Goal: Task Accomplishment & Management: Manage account settings

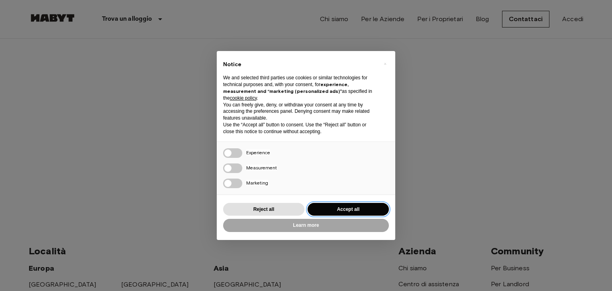
click at [328, 211] on button "Accept all" at bounding box center [348, 209] width 81 height 13
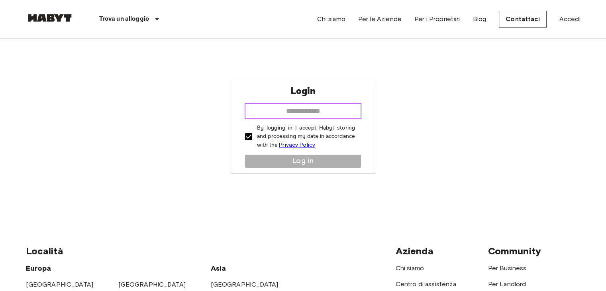
click at [277, 107] on input "email" at bounding box center [303, 111] width 117 height 16
type input "**********"
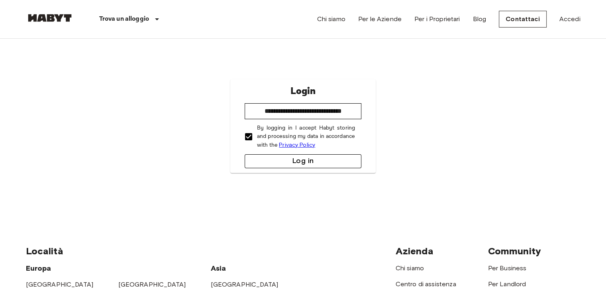
click at [297, 158] on button "Log in" at bounding box center [303, 161] width 117 height 14
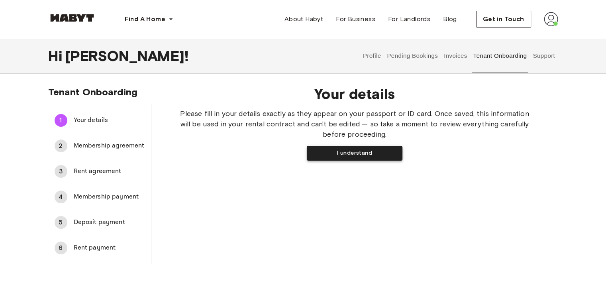
click at [334, 158] on button "I understand" at bounding box center [355, 153] width 96 height 15
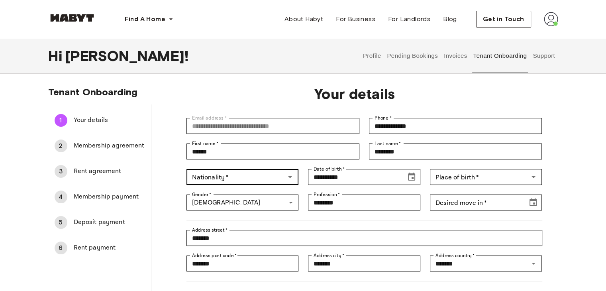
click at [249, 183] on div "Nationality   *" at bounding box center [243, 177] width 112 height 16
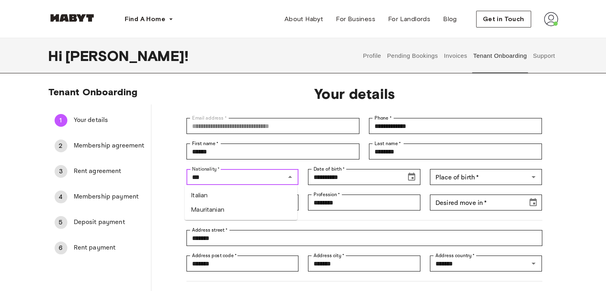
click at [223, 192] on li "Italian" at bounding box center [241, 195] width 113 height 14
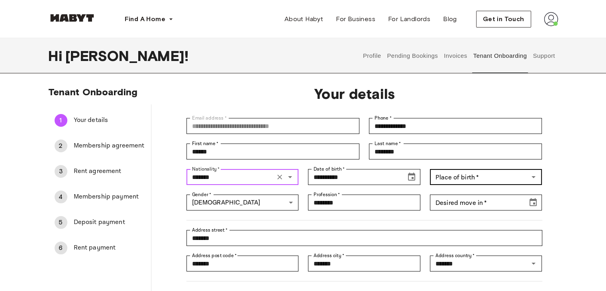
type input "*******"
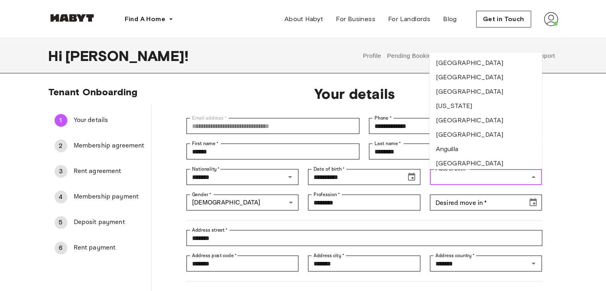
click at [451, 181] on input "Place of birth   *" at bounding box center [479, 176] width 94 height 11
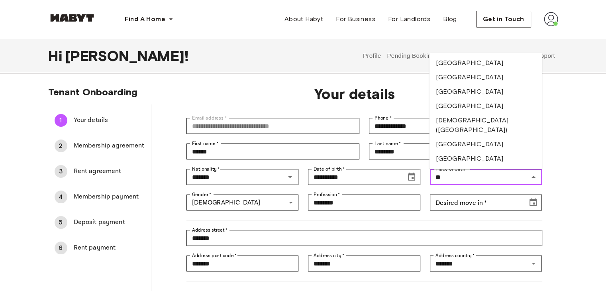
click at [451, 137] on li "Italy" at bounding box center [486, 144] width 113 height 14
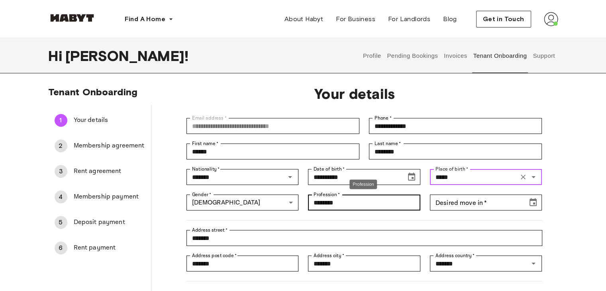
type input "*****"
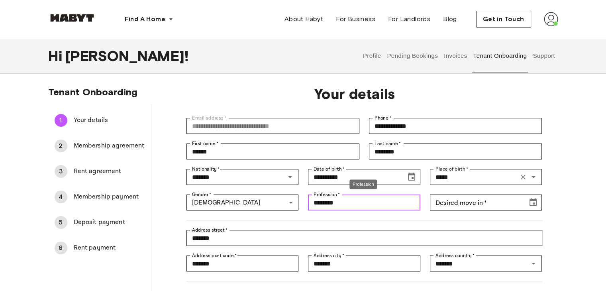
click at [398, 208] on input "********" at bounding box center [364, 202] width 112 height 16
drag, startPoint x: 386, startPoint y: 205, endPoint x: 268, endPoint y: 194, distance: 118.1
click at [268, 194] on div "**********" at bounding box center [359, 220] width 365 height 224
type input "**********"
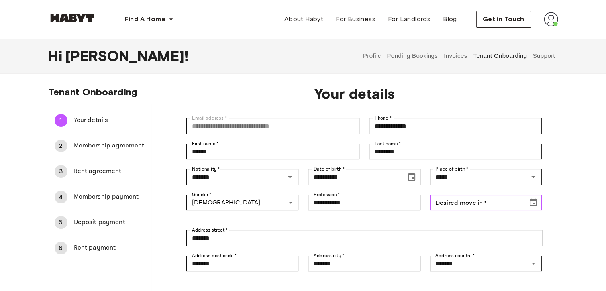
click at [502, 206] on input "Desired move in   *" at bounding box center [476, 202] width 92 height 16
click at [531, 206] on icon "Choose date, selected date is Oct 21, 1919" at bounding box center [533, 203] width 10 height 10
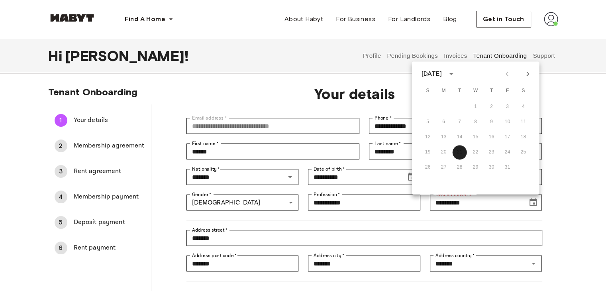
click at [445, 76] on div "October 1919" at bounding box center [433, 74] width 23 height 10
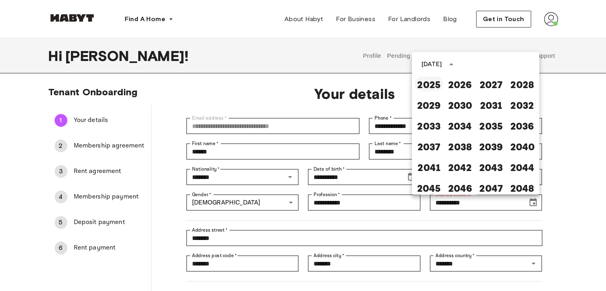
click at [426, 87] on button "2025" at bounding box center [429, 84] width 29 height 14
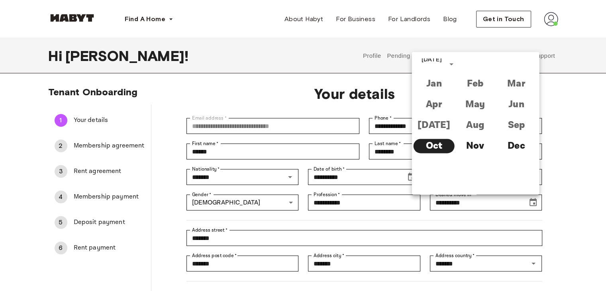
type input "**********"
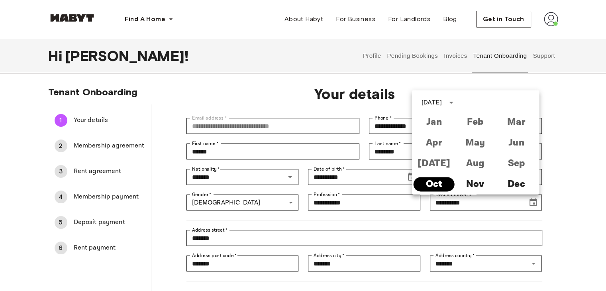
click at [445, 186] on button "Oct" at bounding box center [434, 184] width 41 height 14
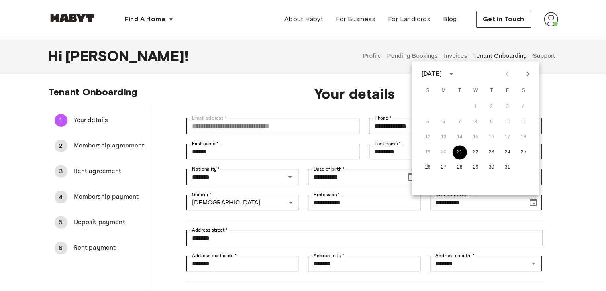
click at [458, 150] on button "21" at bounding box center [460, 152] width 14 height 14
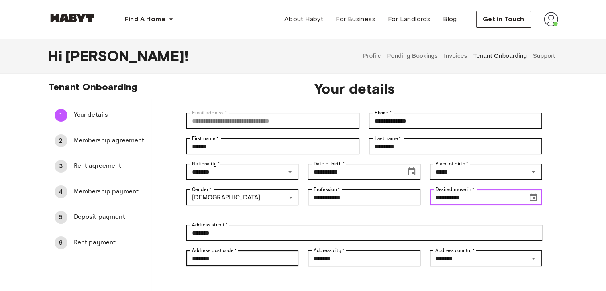
scroll to position [40, 0]
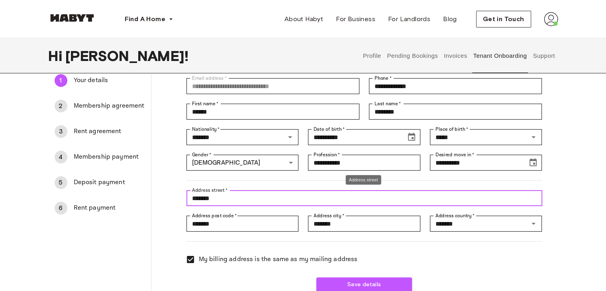
click at [219, 204] on input "*******" at bounding box center [365, 198] width 356 height 16
drag, startPoint x: 225, startPoint y: 199, endPoint x: 155, endPoint y: 205, distance: 70.8
click at [155, 205] on div "**********" at bounding box center [354, 168] width 407 height 259
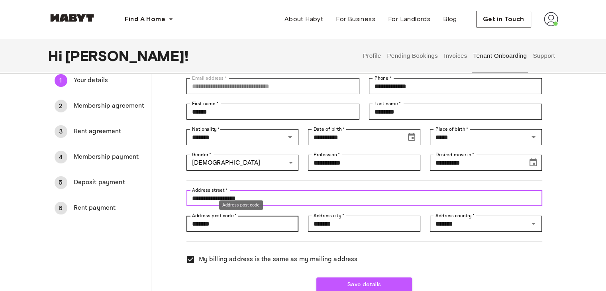
type input "**********"
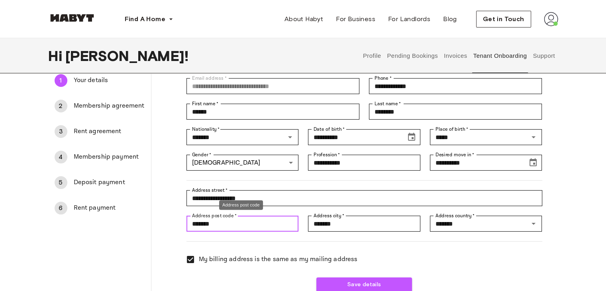
click at [242, 224] on input "*******" at bounding box center [243, 224] width 112 height 16
drag, startPoint x: 242, startPoint y: 224, endPoint x: 102, endPoint y: 222, distance: 140.7
click at [102, 222] on div "**********" at bounding box center [303, 182] width 510 height 234
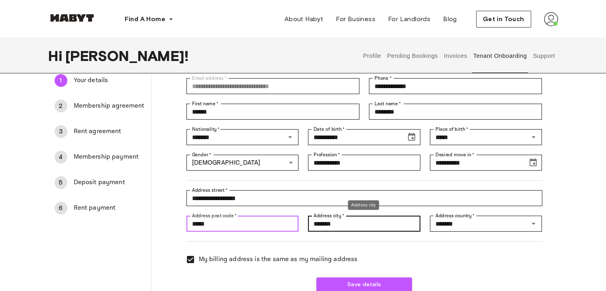
type input "*****"
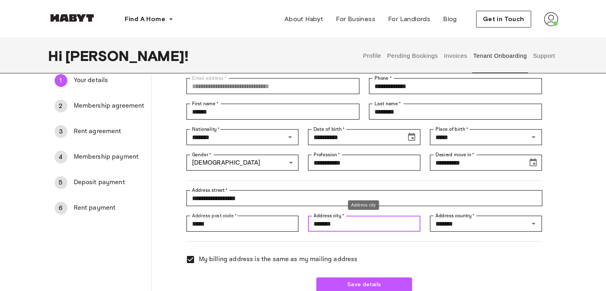
click at [353, 219] on input "*******" at bounding box center [364, 224] width 112 height 16
drag, startPoint x: 353, startPoint y: 219, endPoint x: 293, endPoint y: 219, distance: 60.2
click at [293, 220] on div "**********" at bounding box center [359, 181] width 365 height 224
type input "**********"
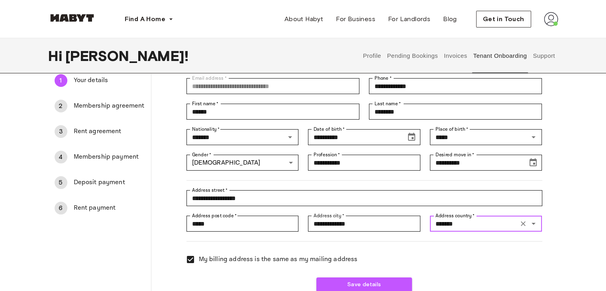
click at [477, 225] on input "*******" at bounding box center [474, 223] width 84 height 11
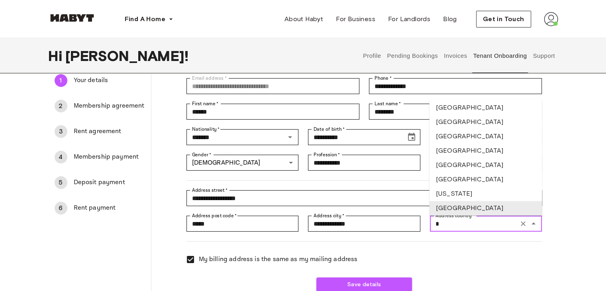
scroll to position [0, 0]
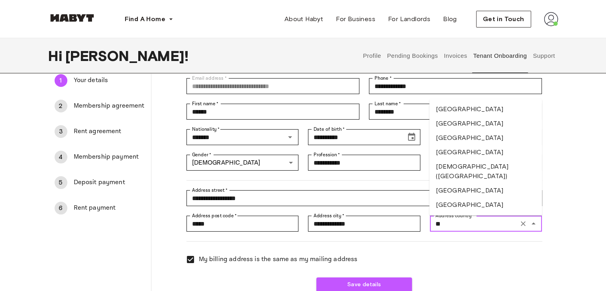
click at [443, 183] on li "Italy" at bounding box center [486, 190] width 113 height 14
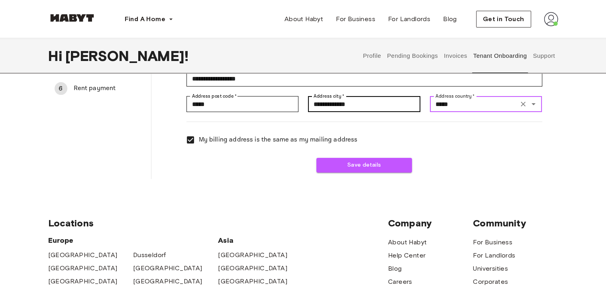
scroll to position [80, 0]
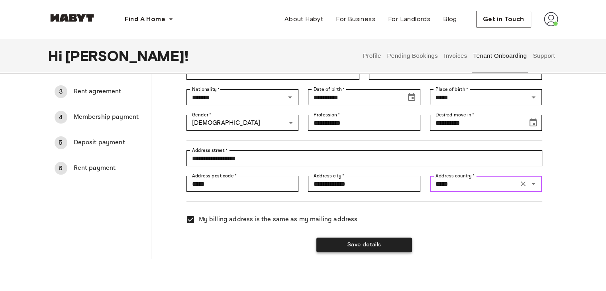
type input "*****"
click at [341, 243] on button "Save details" at bounding box center [364, 245] width 96 height 15
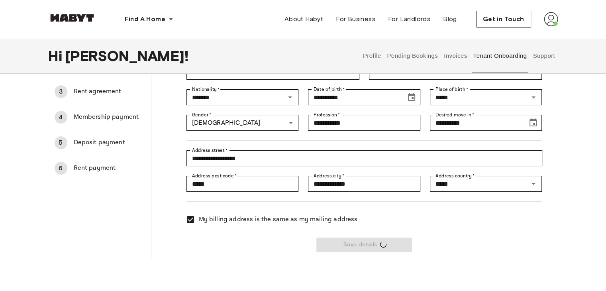
scroll to position [0, 0]
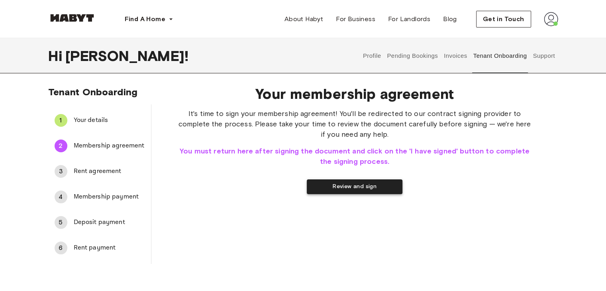
click at [334, 193] on button "Review and sign" at bounding box center [355, 186] width 96 height 15
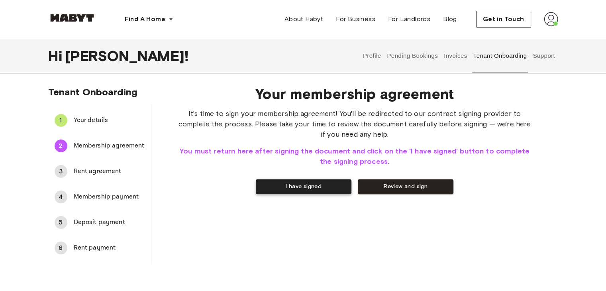
click at [314, 191] on button "I have signed" at bounding box center [304, 186] width 96 height 15
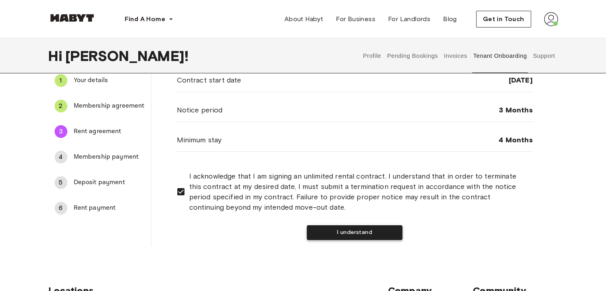
scroll to position [80, 0]
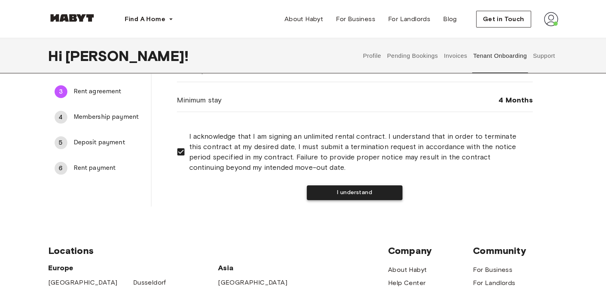
click at [327, 194] on button "I understand" at bounding box center [355, 192] width 96 height 15
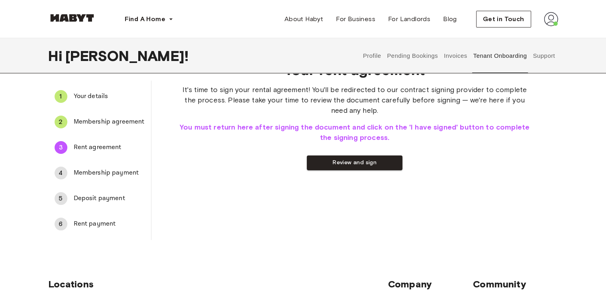
scroll to position [0, 0]
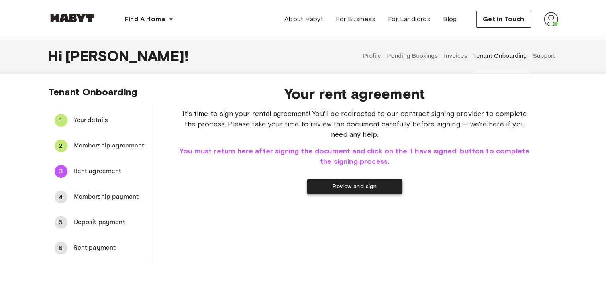
click at [322, 181] on button "Review and sign" at bounding box center [355, 186] width 96 height 15
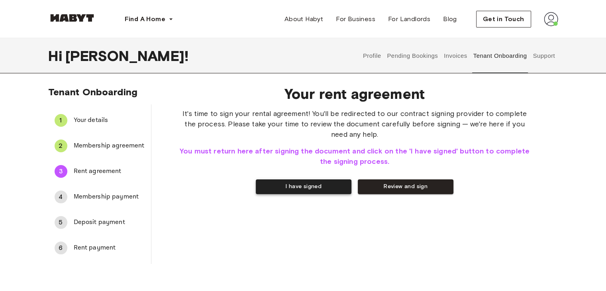
click at [289, 185] on button "I have signed" at bounding box center [304, 186] width 96 height 15
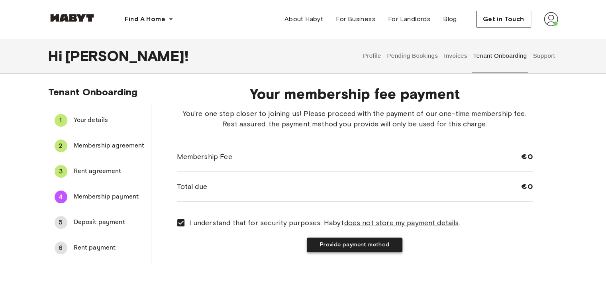
click at [332, 248] on button "Provide payment method" at bounding box center [355, 245] width 96 height 15
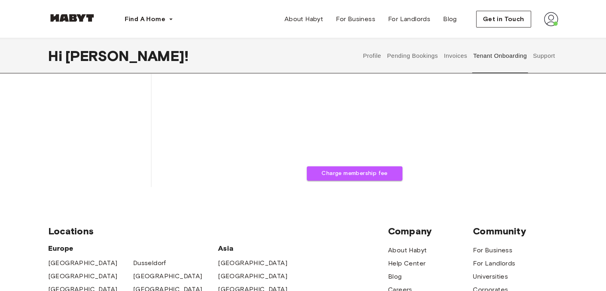
scroll to position [206, 0]
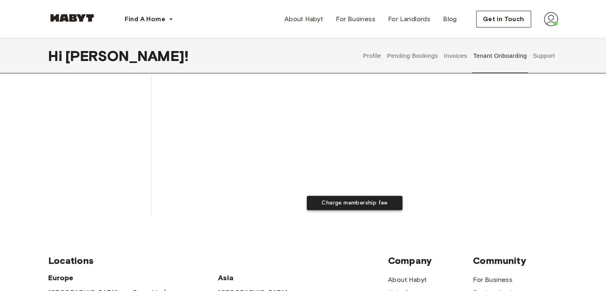
click at [330, 204] on button "Charge membership fee" at bounding box center [355, 203] width 96 height 15
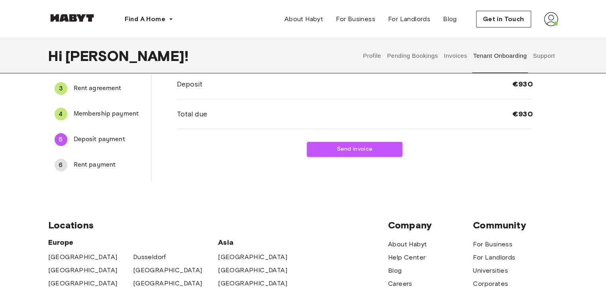
scroll to position [7, 0]
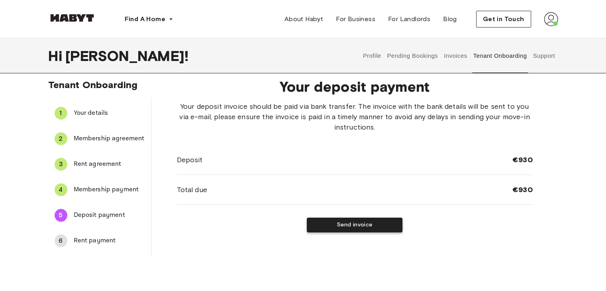
click at [346, 222] on button "Send invoice" at bounding box center [355, 225] width 96 height 15
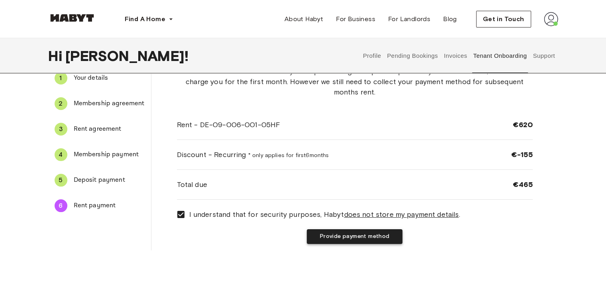
scroll to position [80, 0]
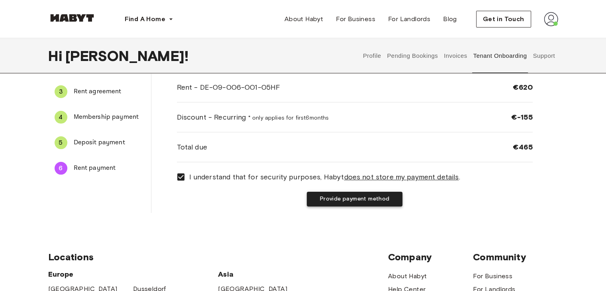
click at [334, 202] on button "Provide payment method" at bounding box center [355, 199] width 96 height 15
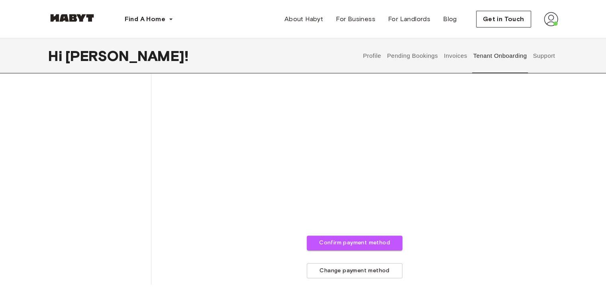
scroll to position [230, 0]
click at [360, 245] on button "Confirm payment method" at bounding box center [355, 243] width 96 height 15
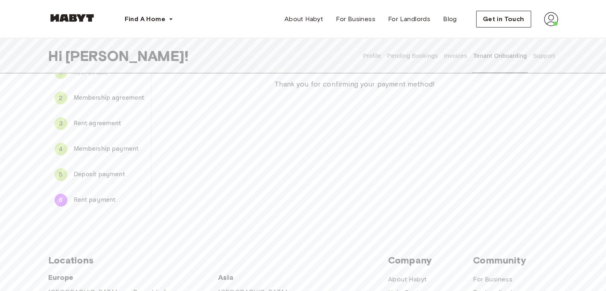
scroll to position [0, 0]
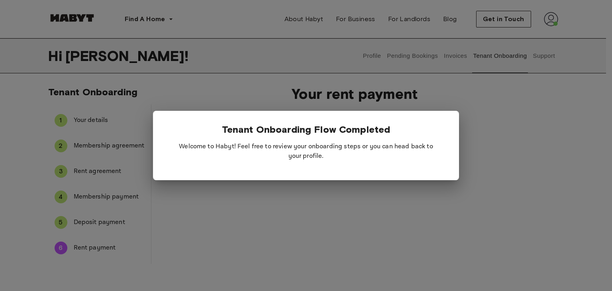
click at [309, 161] on p "Welcome to Habyt! Feel free to review your onboarding steps or you can head bac…" at bounding box center [306, 151] width 281 height 32
click at [280, 158] on p "Welcome to Habyt! Feel free to review your onboarding steps or you can head bac…" at bounding box center [306, 151] width 281 height 32
click at [285, 145] on p "Welcome to Habyt! Feel free to review your onboarding steps or you can head bac…" at bounding box center [306, 151] width 281 height 32
click at [238, 84] on div at bounding box center [306, 145] width 612 height 291
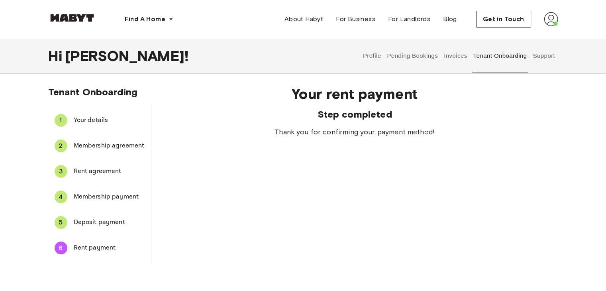
click at [549, 15] on img at bounding box center [551, 19] width 14 height 14
click at [524, 37] on span "Profile" at bounding box center [527, 38] width 20 height 10
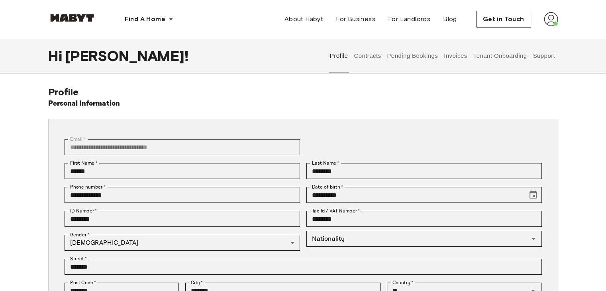
click at [417, 58] on button "Pending Bookings" at bounding box center [412, 55] width 53 height 35
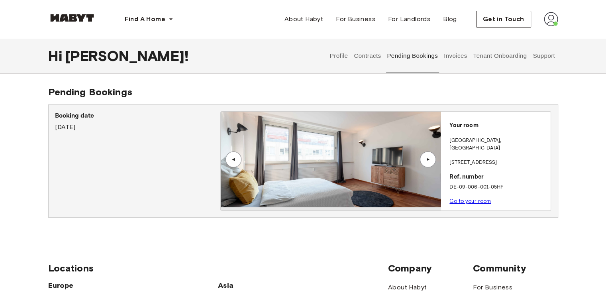
click at [458, 59] on button "Invoices" at bounding box center [455, 55] width 25 height 35
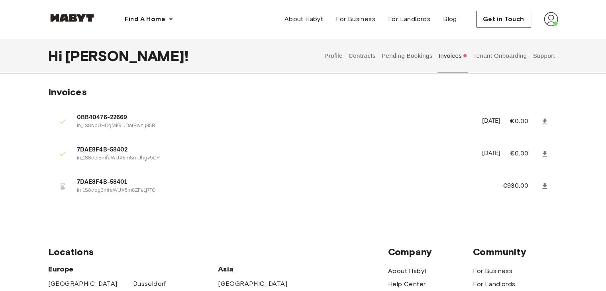
click at [544, 186] on icon at bounding box center [544, 186] width 5 height 6
click at [393, 56] on button "Pending Bookings" at bounding box center [407, 55] width 53 height 35
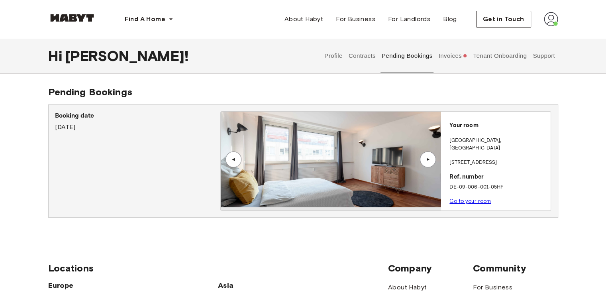
click at [363, 55] on button "Contracts" at bounding box center [362, 55] width 29 height 35
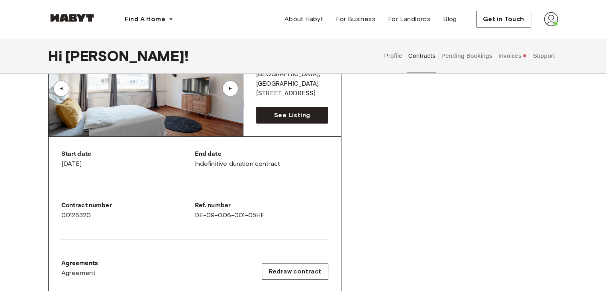
scroll to position [40, 0]
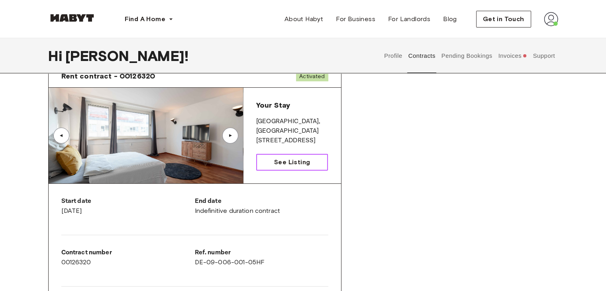
click at [304, 161] on span "See Listing" at bounding box center [292, 162] width 36 height 10
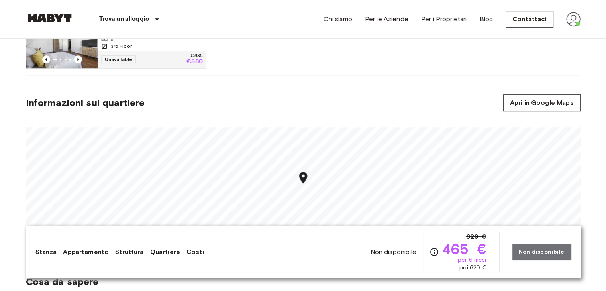
scroll to position [558, 0]
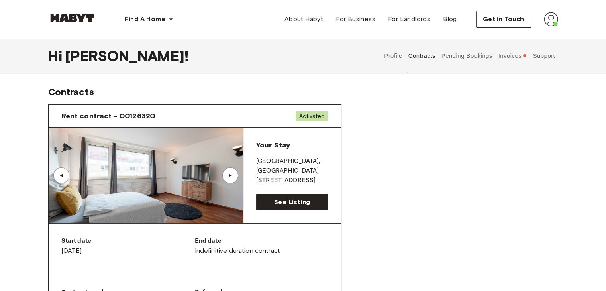
click at [454, 62] on button "Pending Bookings" at bounding box center [466, 55] width 53 height 35
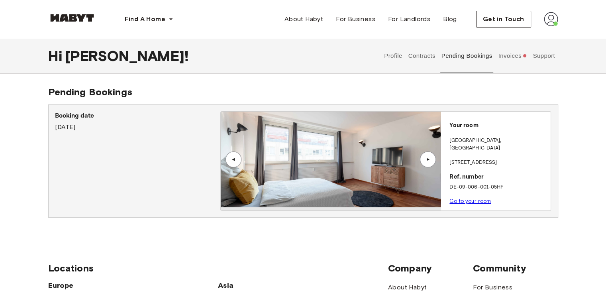
click at [465, 198] on link "Go to your room" at bounding box center [470, 201] width 41 height 6
click at [516, 61] on button "Invoices" at bounding box center [512, 55] width 31 height 35
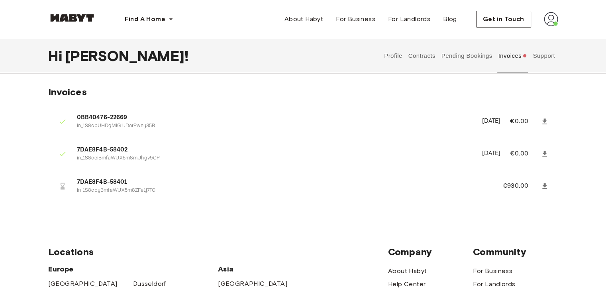
click at [550, 55] on button "Support" at bounding box center [544, 55] width 24 height 35
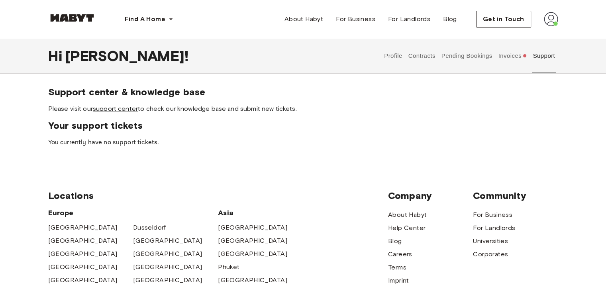
click at [503, 56] on button "Invoices" at bounding box center [512, 55] width 31 height 35
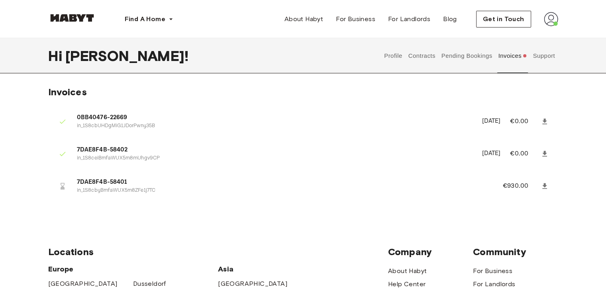
click at [464, 55] on button "Pending Bookings" at bounding box center [466, 55] width 53 height 35
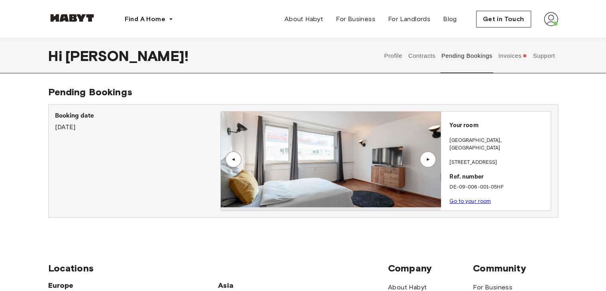
click at [417, 56] on button "Contracts" at bounding box center [421, 55] width 29 height 35
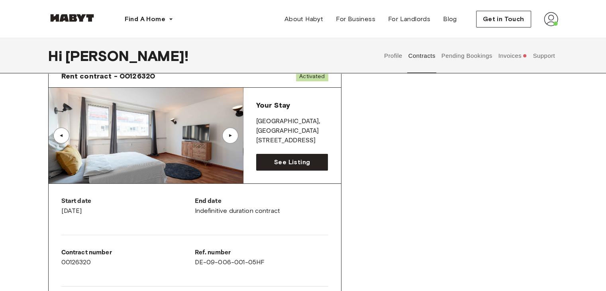
scroll to position [80, 0]
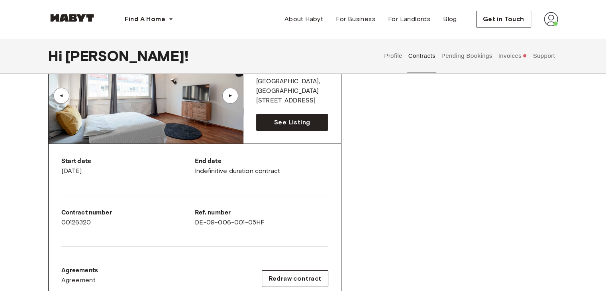
click at [388, 61] on button "Profile" at bounding box center [393, 55] width 20 height 35
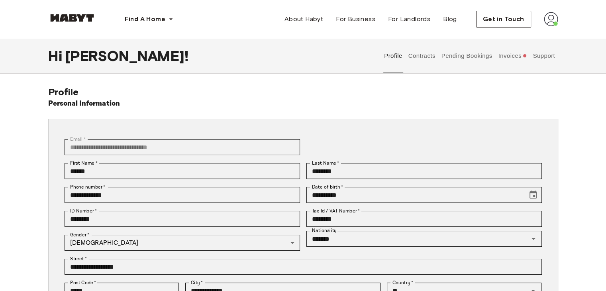
click at [416, 57] on button "Contracts" at bounding box center [421, 55] width 29 height 35
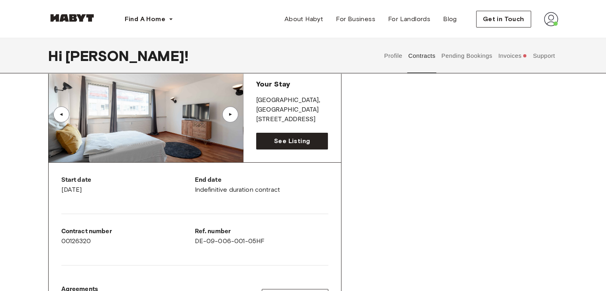
scroll to position [80, 0]
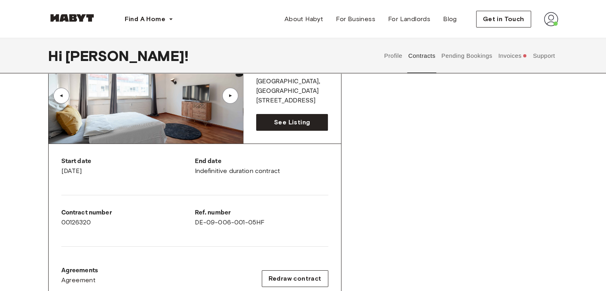
click at [481, 57] on button "Pending Bookings" at bounding box center [466, 55] width 53 height 35
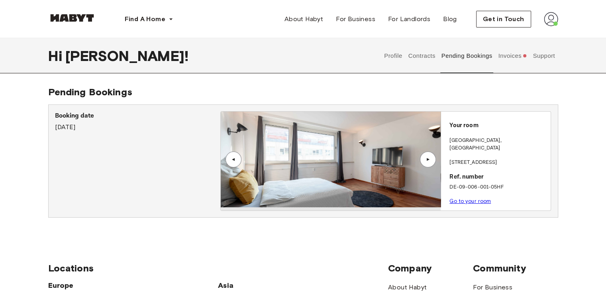
click at [427, 164] on div "▲" at bounding box center [428, 159] width 16 height 16
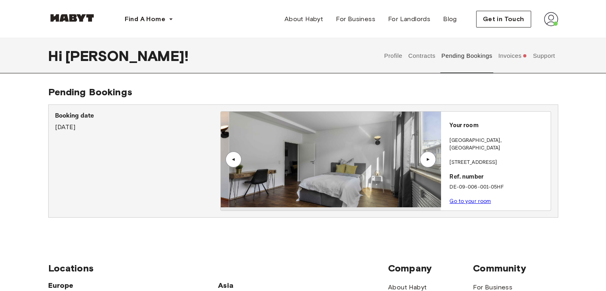
click at [427, 164] on div "▲" at bounding box center [428, 159] width 16 height 16
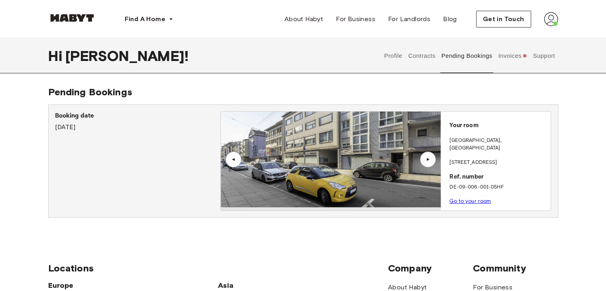
click at [427, 164] on div "▲" at bounding box center [428, 159] width 16 height 16
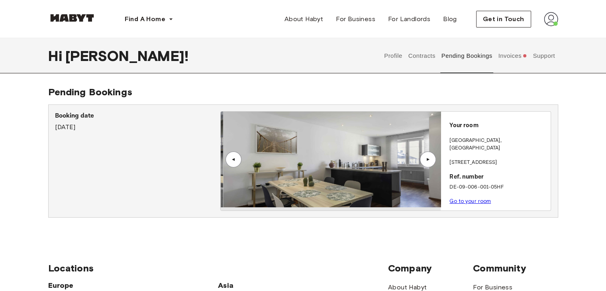
click at [427, 164] on div "▲" at bounding box center [428, 159] width 16 height 16
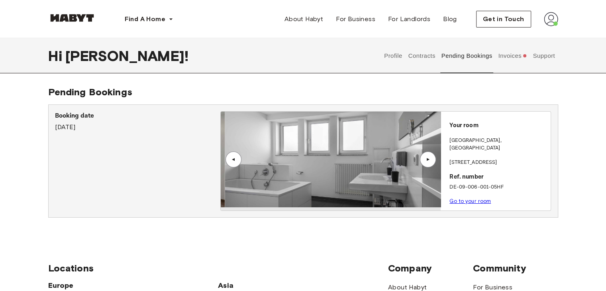
click at [427, 164] on div "▲" at bounding box center [428, 159] width 16 height 16
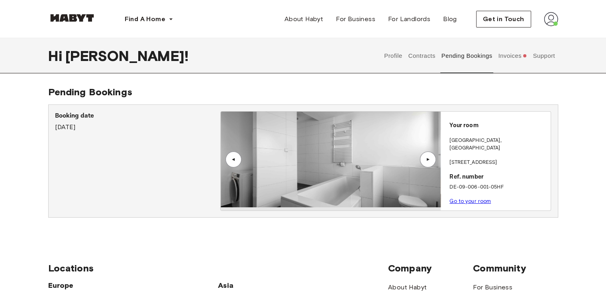
click at [506, 55] on button "Invoices" at bounding box center [512, 55] width 31 height 35
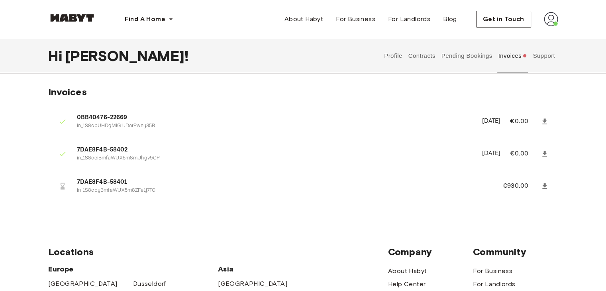
click at [541, 57] on button "Support" at bounding box center [544, 55] width 24 height 35
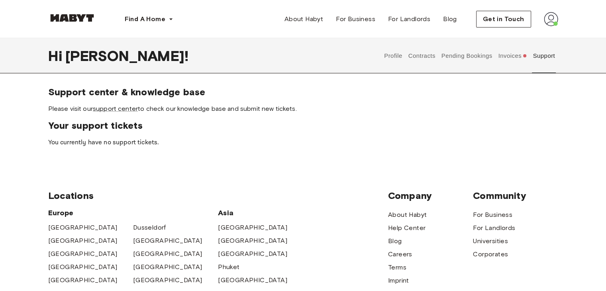
click at [424, 61] on button "Contracts" at bounding box center [421, 55] width 29 height 35
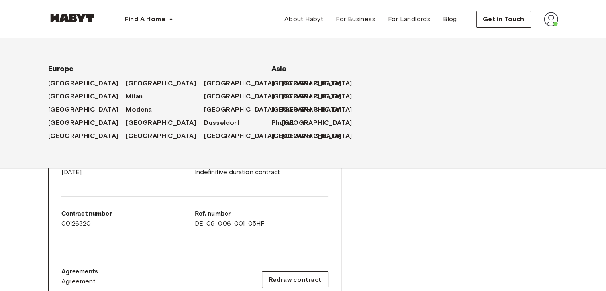
scroll to position [80, 0]
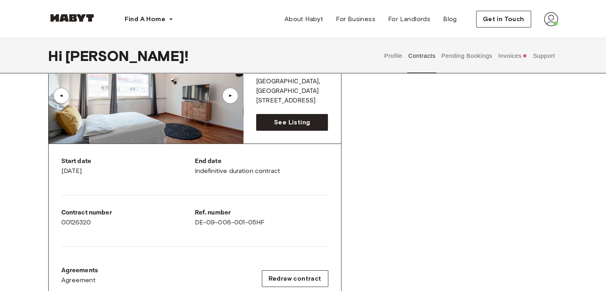
click at [481, 60] on button "Pending Bookings" at bounding box center [466, 55] width 53 height 35
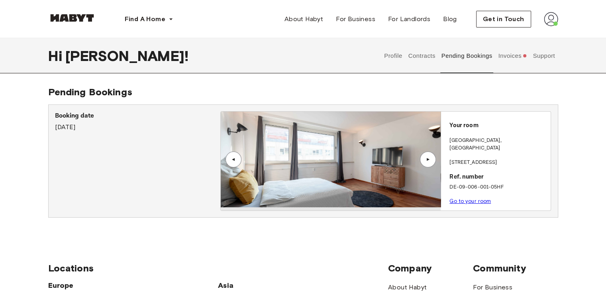
click at [514, 56] on button "Invoices" at bounding box center [512, 55] width 31 height 35
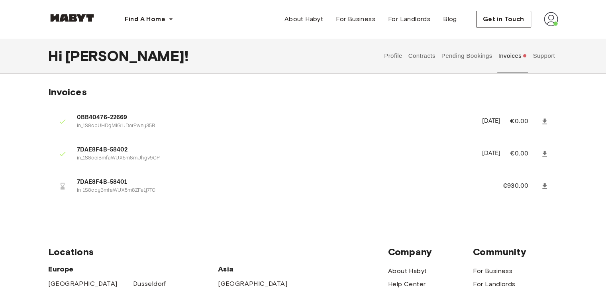
click at [543, 59] on button "Support" at bounding box center [544, 55] width 24 height 35
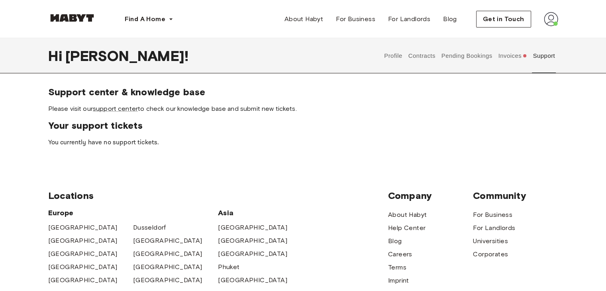
click at [120, 140] on p "You currently have no support tickets." at bounding box center [303, 143] width 510 height 10
click at [424, 56] on button "Contracts" at bounding box center [421, 55] width 29 height 35
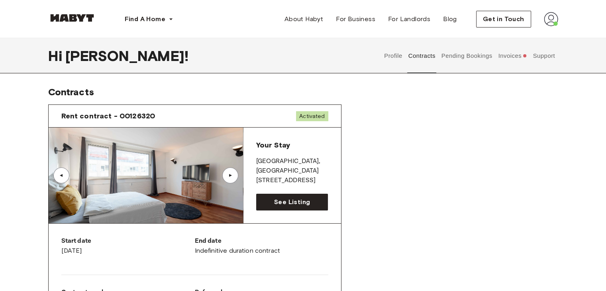
click at [414, 230] on div "Rent contract - 00126320 Activated ▲ ▲ Your Stay [STREET_ADDRESS] See Listing S…" at bounding box center [303, 295] width 510 height 395
click at [505, 58] on button "Invoices" at bounding box center [512, 55] width 31 height 35
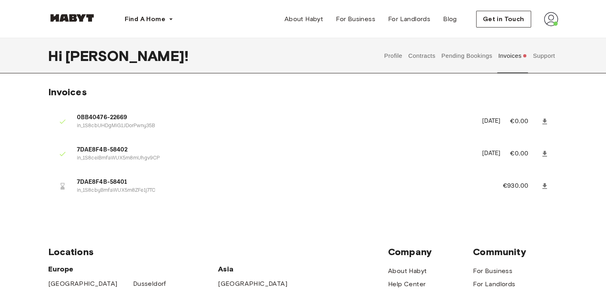
click at [431, 54] on button "Contracts" at bounding box center [421, 55] width 29 height 35
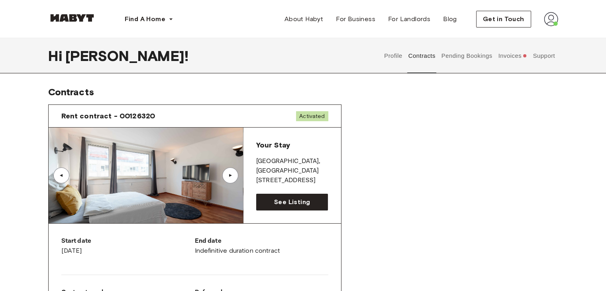
click at [547, 61] on button "Support" at bounding box center [544, 55] width 24 height 35
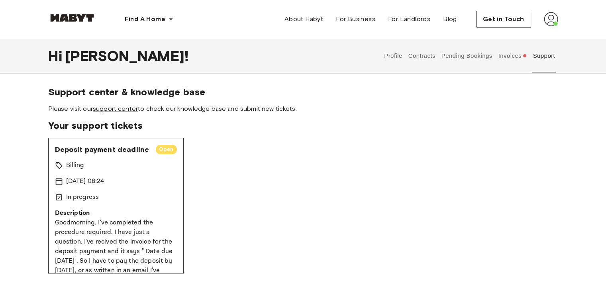
click at [321, 210] on div "Deposit payment deadline Open Billing [DATE] 08:24 In progress Description Good…" at bounding box center [303, 205] width 510 height 135
click at [461, 55] on button "Pending Bookings" at bounding box center [466, 55] width 53 height 35
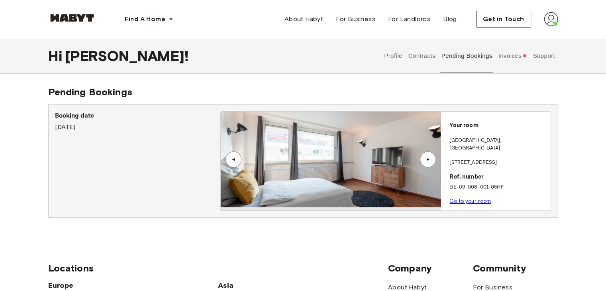
click at [425, 58] on button "Contracts" at bounding box center [421, 55] width 29 height 35
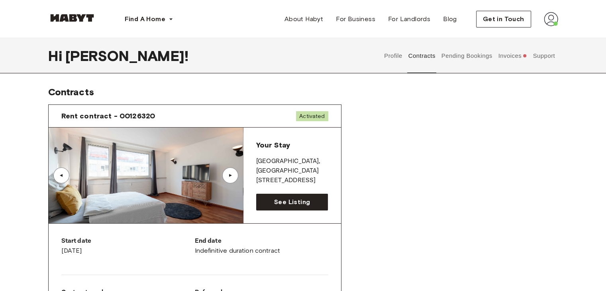
click at [546, 59] on button "Support" at bounding box center [544, 55] width 24 height 35
